Goal: Information Seeking & Learning: Learn about a topic

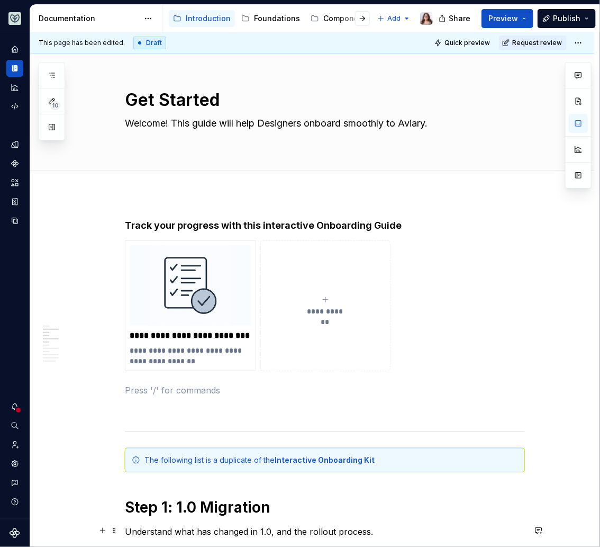
scroll to position [412, 0]
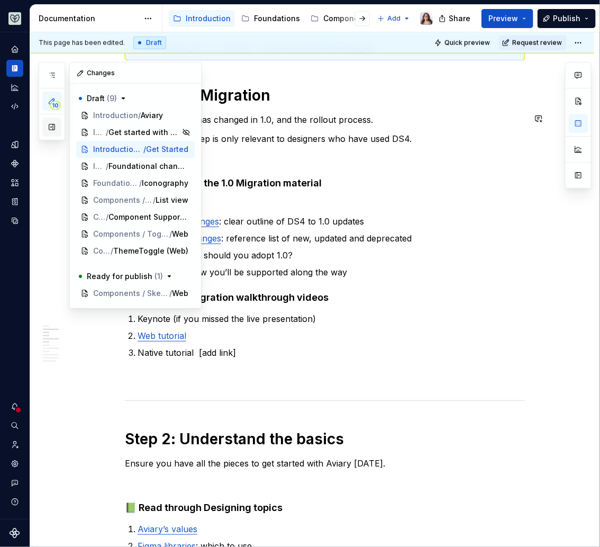
click at [49, 124] on button "button" at bounding box center [51, 126] width 19 height 19
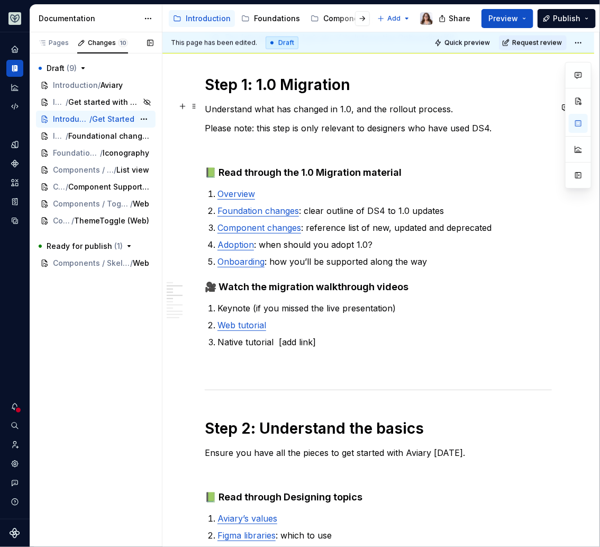
scroll to position [409, 0]
click at [57, 44] on div "Pages" at bounding box center [53, 43] width 31 height 8
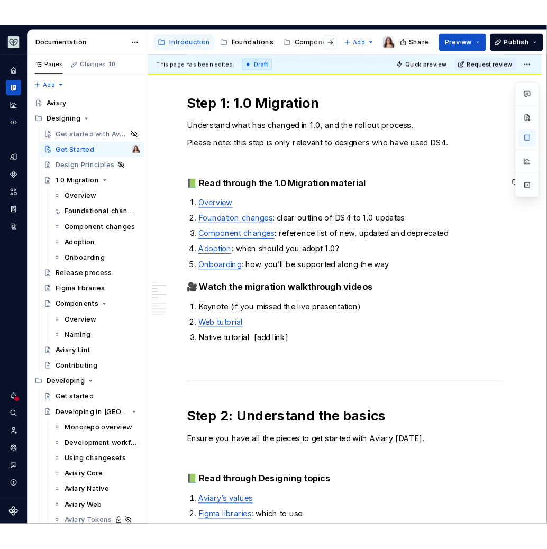
scroll to position [0, 0]
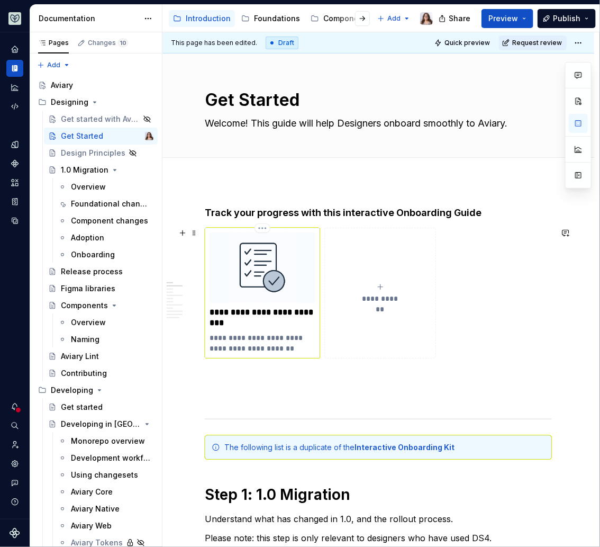
click at [256, 341] on p "**********" at bounding box center [263, 342] width 106 height 21
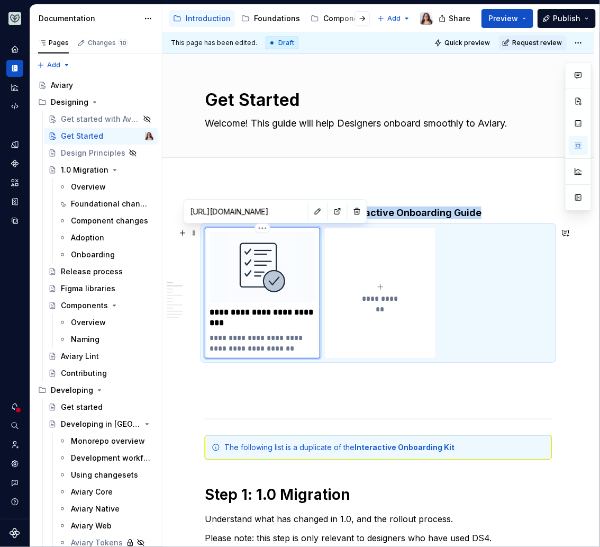
click at [243, 283] on img at bounding box center [263, 267] width 106 height 70
click at [330, 210] on button "button" at bounding box center [337, 211] width 15 height 15
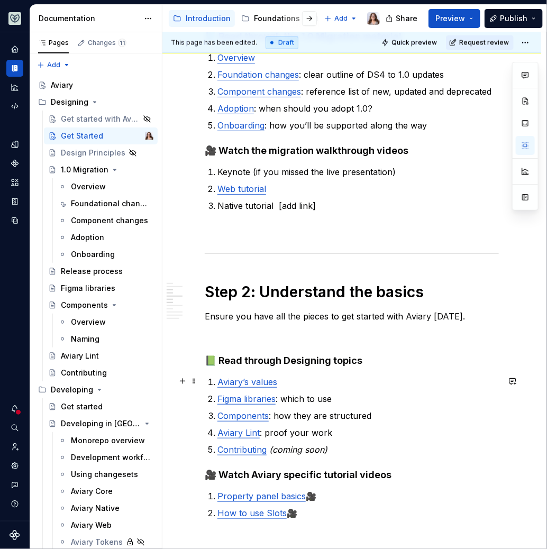
scroll to position [556, 0]
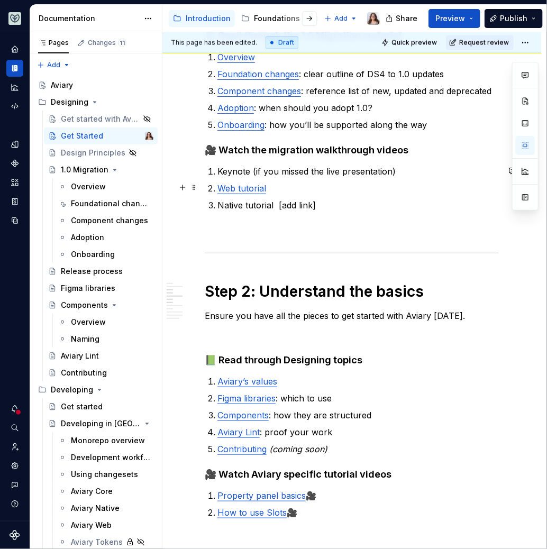
click at [247, 188] on link "Web tutorial" at bounding box center [242, 188] width 49 height 11
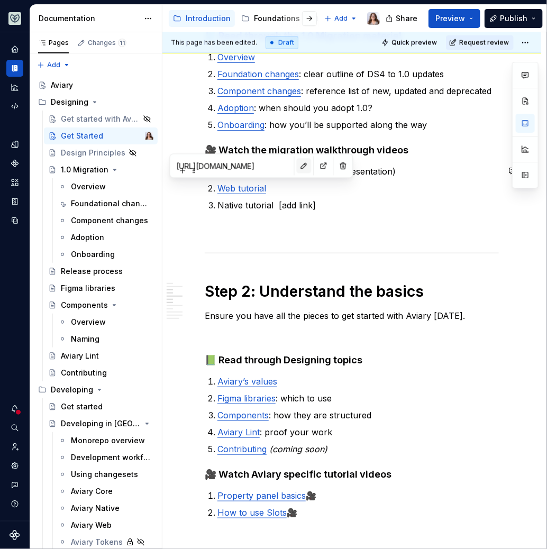
click at [297, 167] on button "button" at bounding box center [304, 166] width 15 height 15
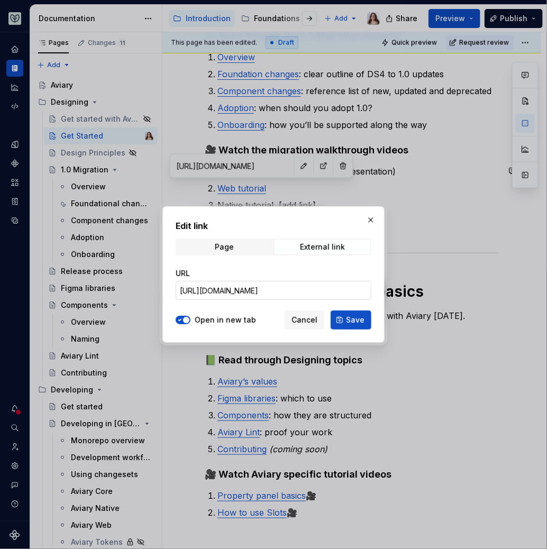
click at [250, 291] on input "[URL][DOMAIN_NAME]" at bounding box center [274, 290] width 196 height 19
click at [317, 319] on span "Cancel" at bounding box center [305, 320] width 26 height 11
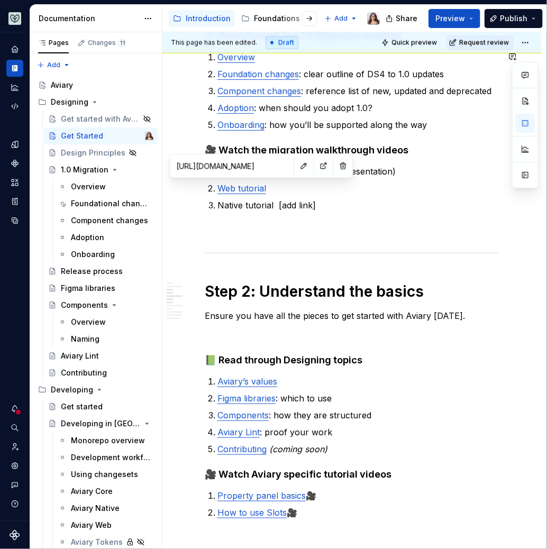
type textarea "*"
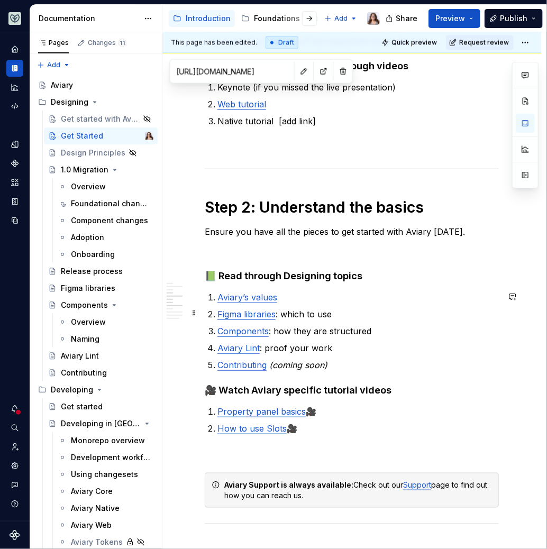
scroll to position [651, 0]
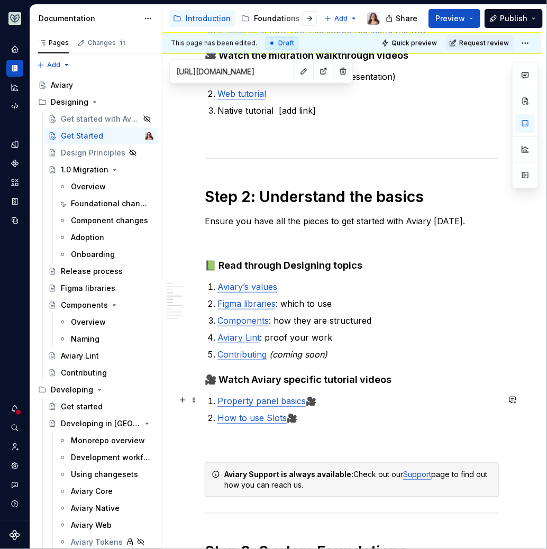
type input "[URL][DOMAIN_NAME]"
click at [263, 402] on link "Property panel basics" at bounding box center [262, 401] width 88 height 11
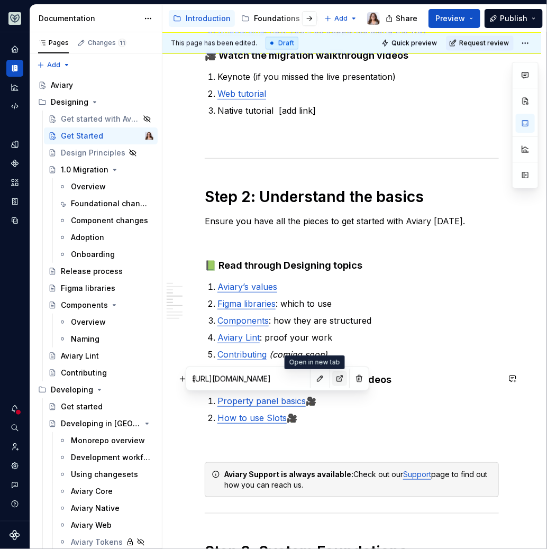
click at [332, 377] on button "button" at bounding box center [339, 379] width 15 height 15
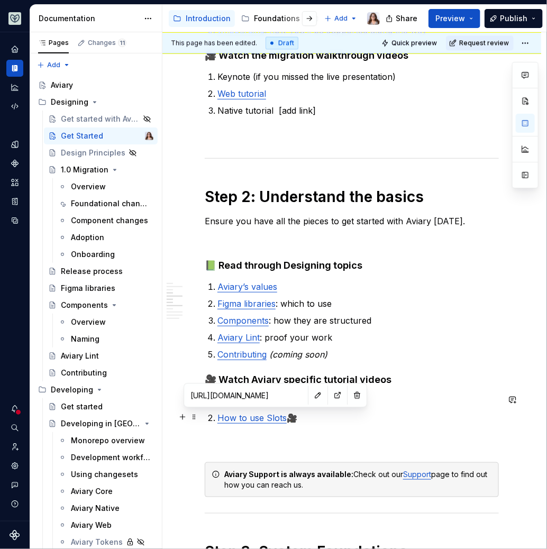
click at [263, 419] on link "How to use Slots" at bounding box center [252, 418] width 69 height 11
click at [330, 399] on button "button" at bounding box center [337, 395] width 15 height 15
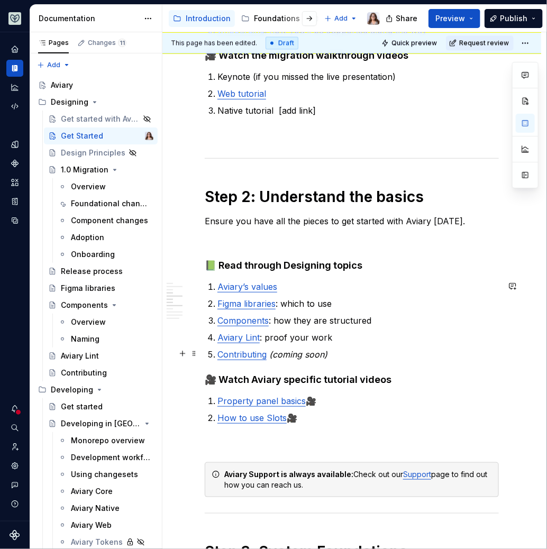
click at [329, 349] on p "Contributing (coming soon)" at bounding box center [359, 354] width 282 height 13
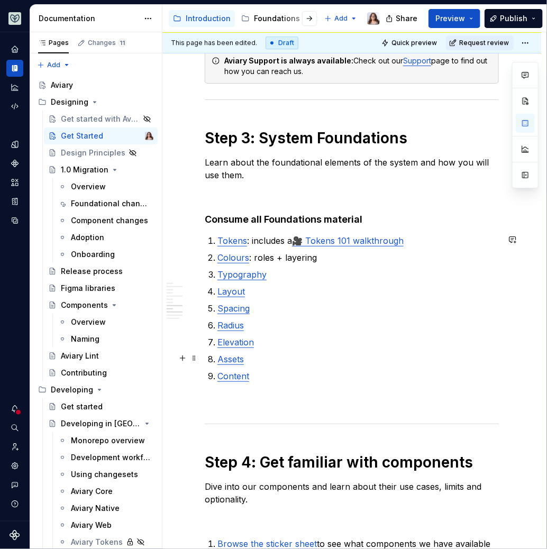
scroll to position [1084, 0]
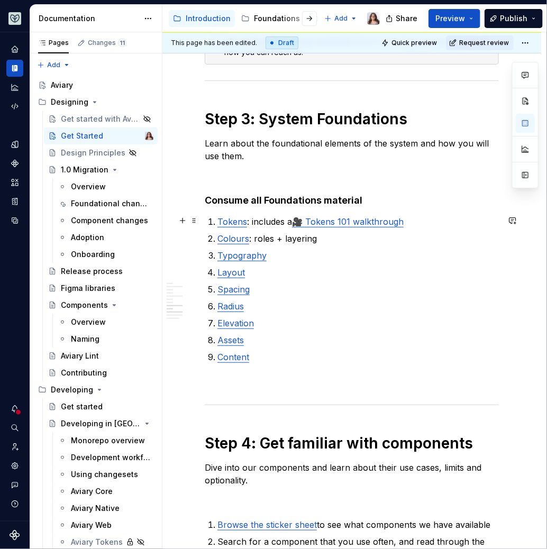
click at [343, 222] on link "🎥 Tokens 101 walkthrough" at bounding box center [348, 221] width 112 height 11
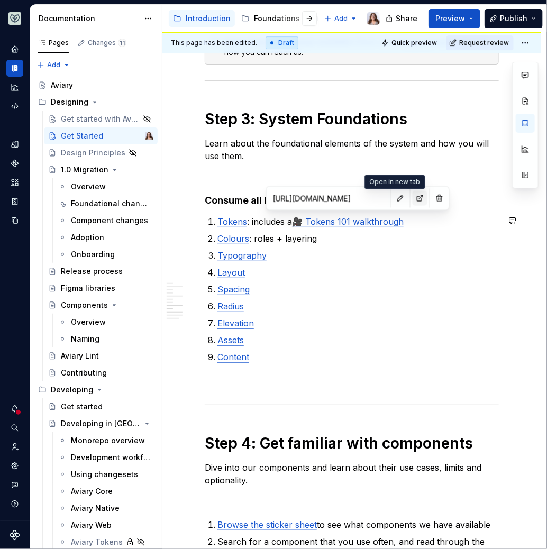
click at [413, 199] on button "button" at bounding box center [420, 198] width 15 height 15
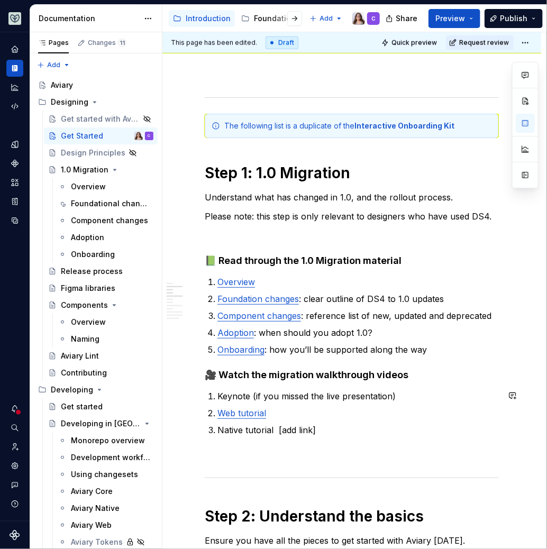
scroll to position [341, 0]
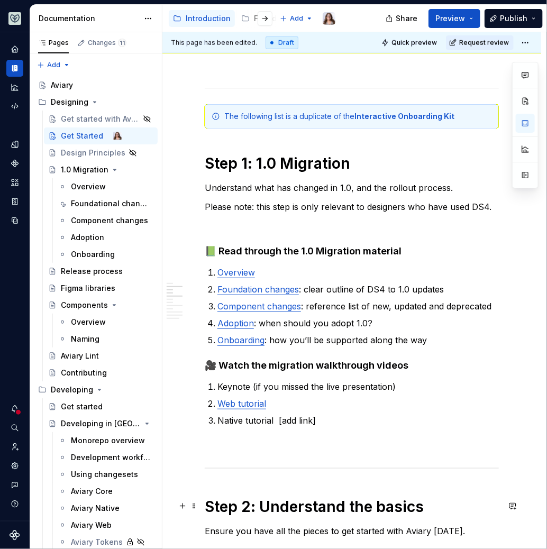
type textarea "*"
